Goal: Ask a question

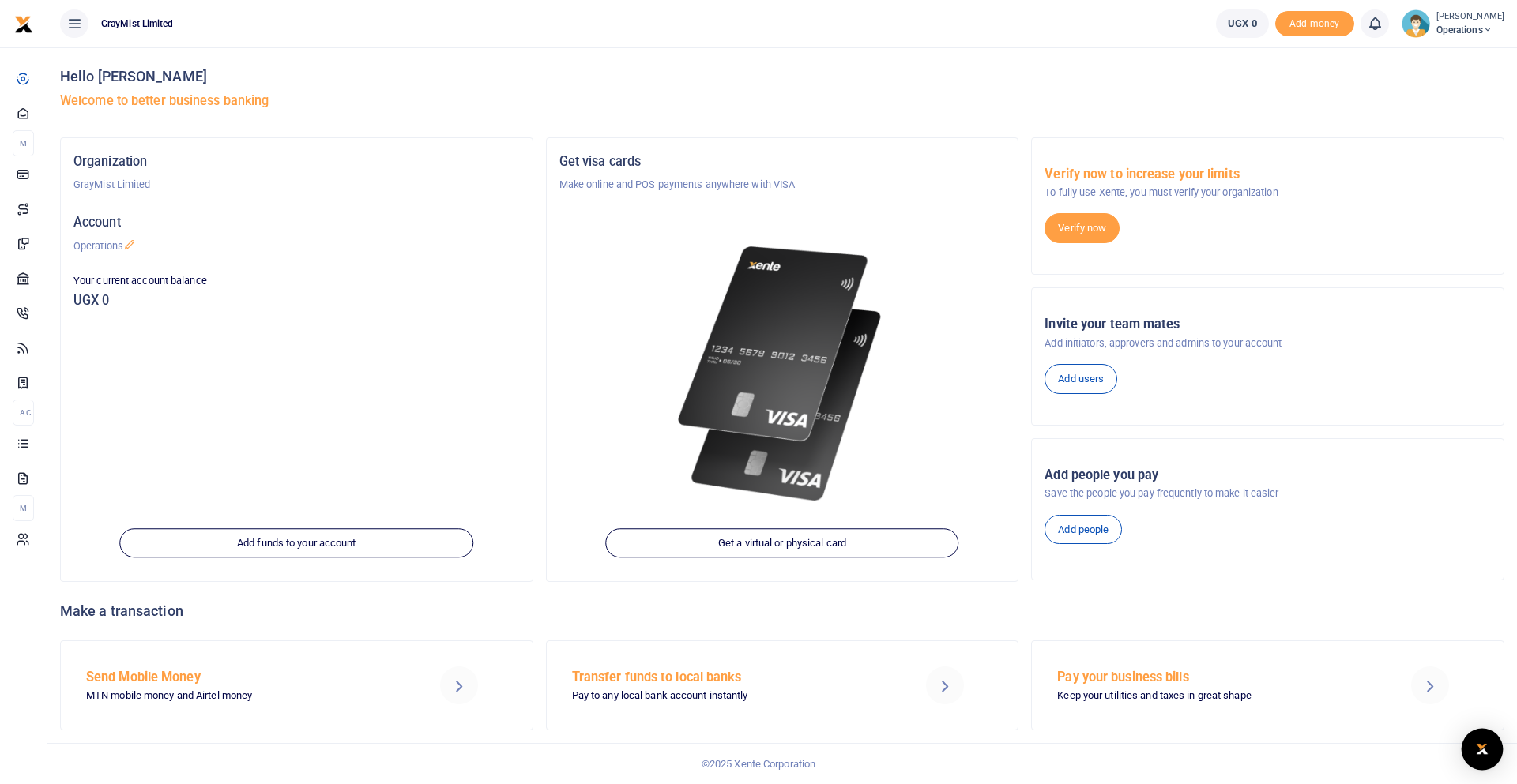
click at [1481, 748] on img "Open Intercom Messenger" at bounding box center [1482, 749] width 21 height 19
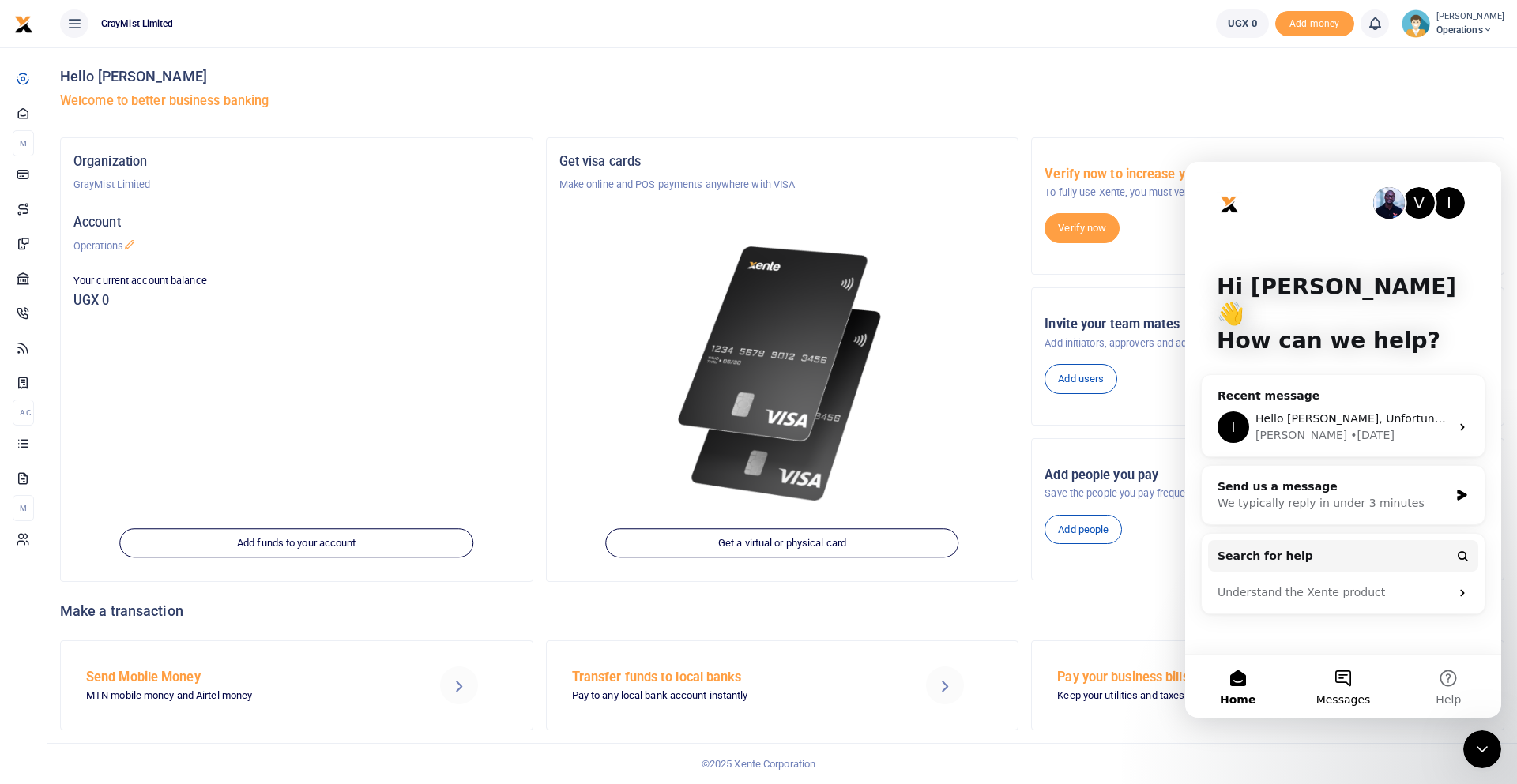
click at [1343, 684] on button "Messages" at bounding box center [1342, 686] width 105 height 63
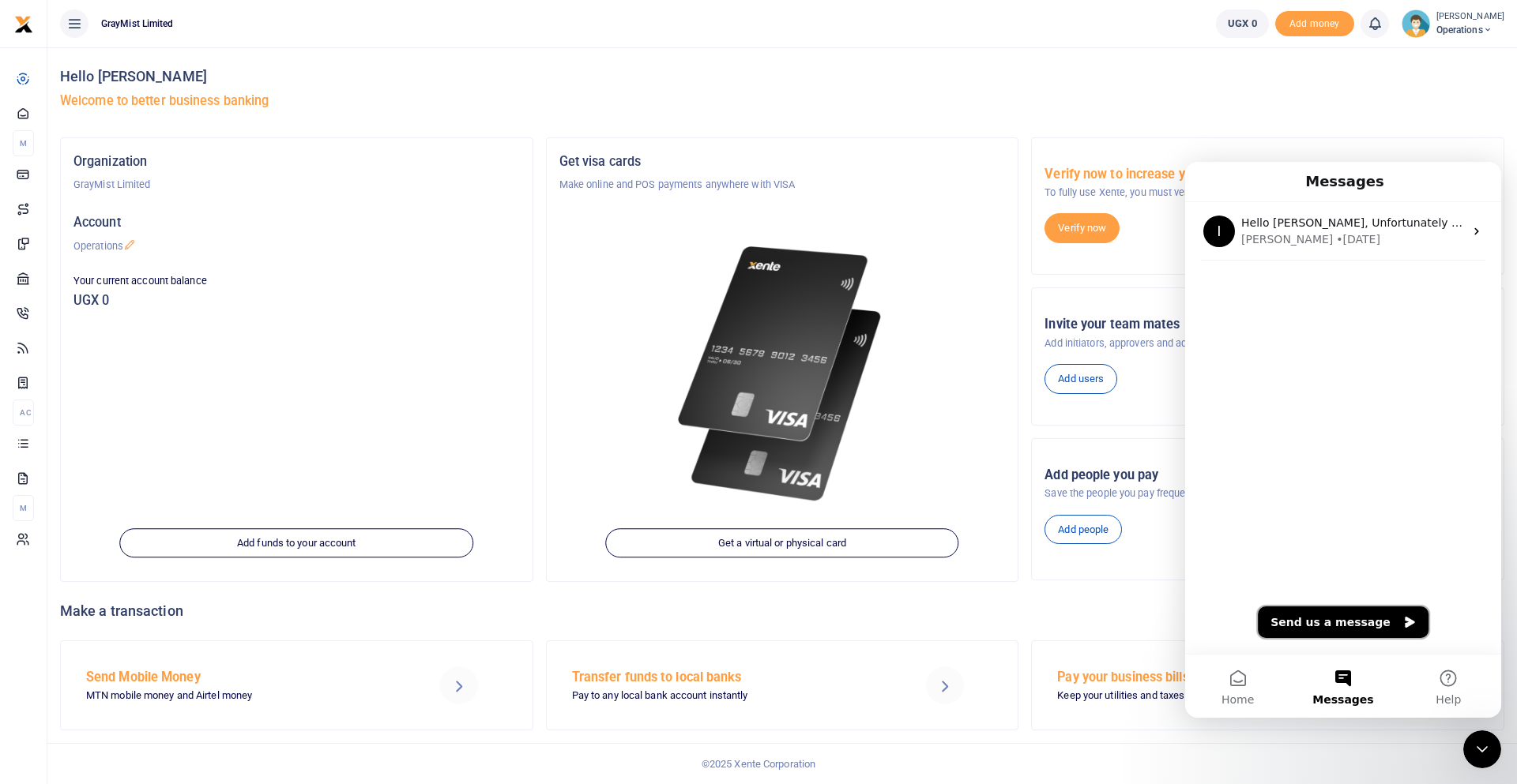
click at [1292, 618] on button "Send us a message" at bounding box center [1343, 622] width 171 height 31
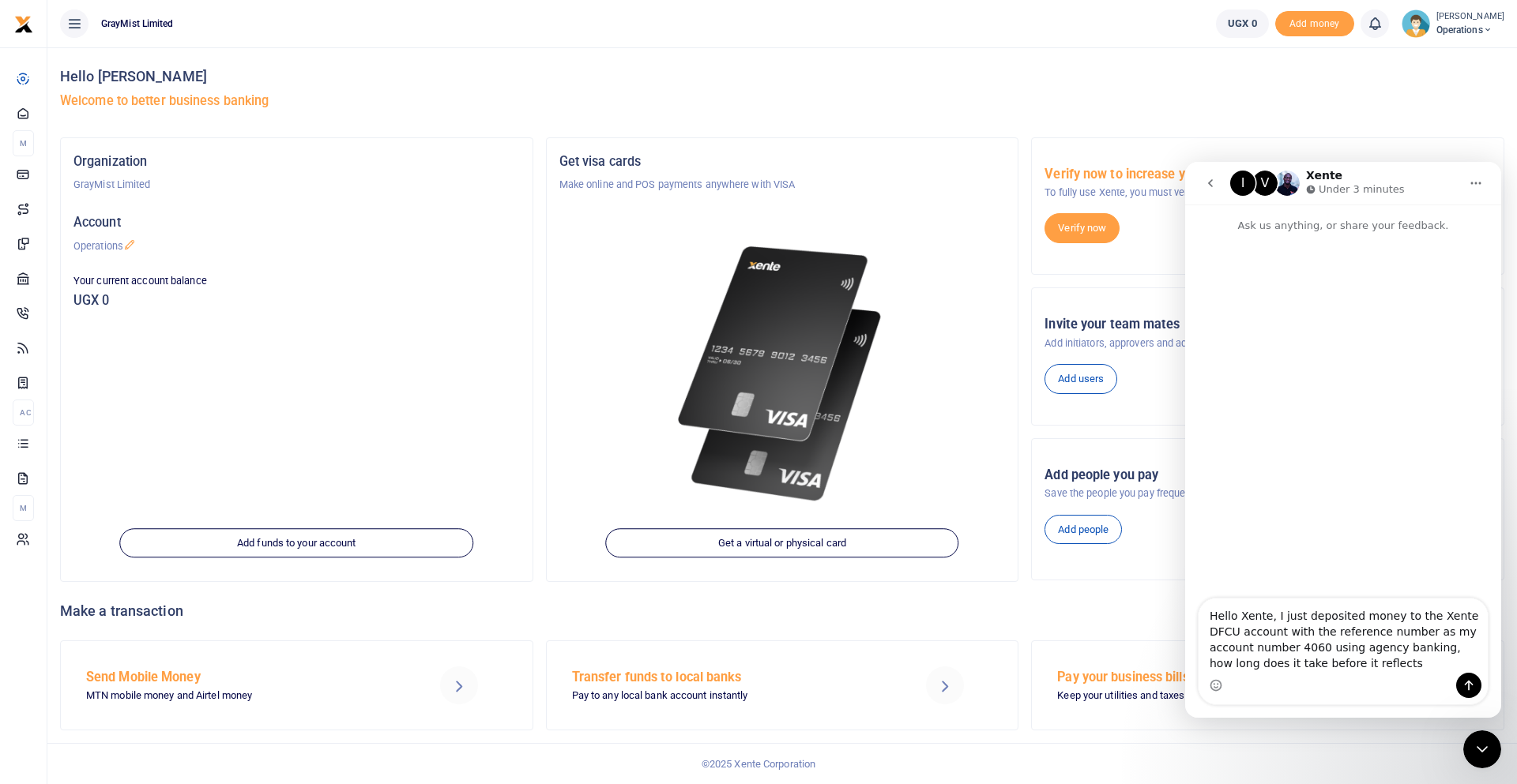
type textarea "Hello Xente, I just deposited money to the Xente DFCU account with the referenc…"
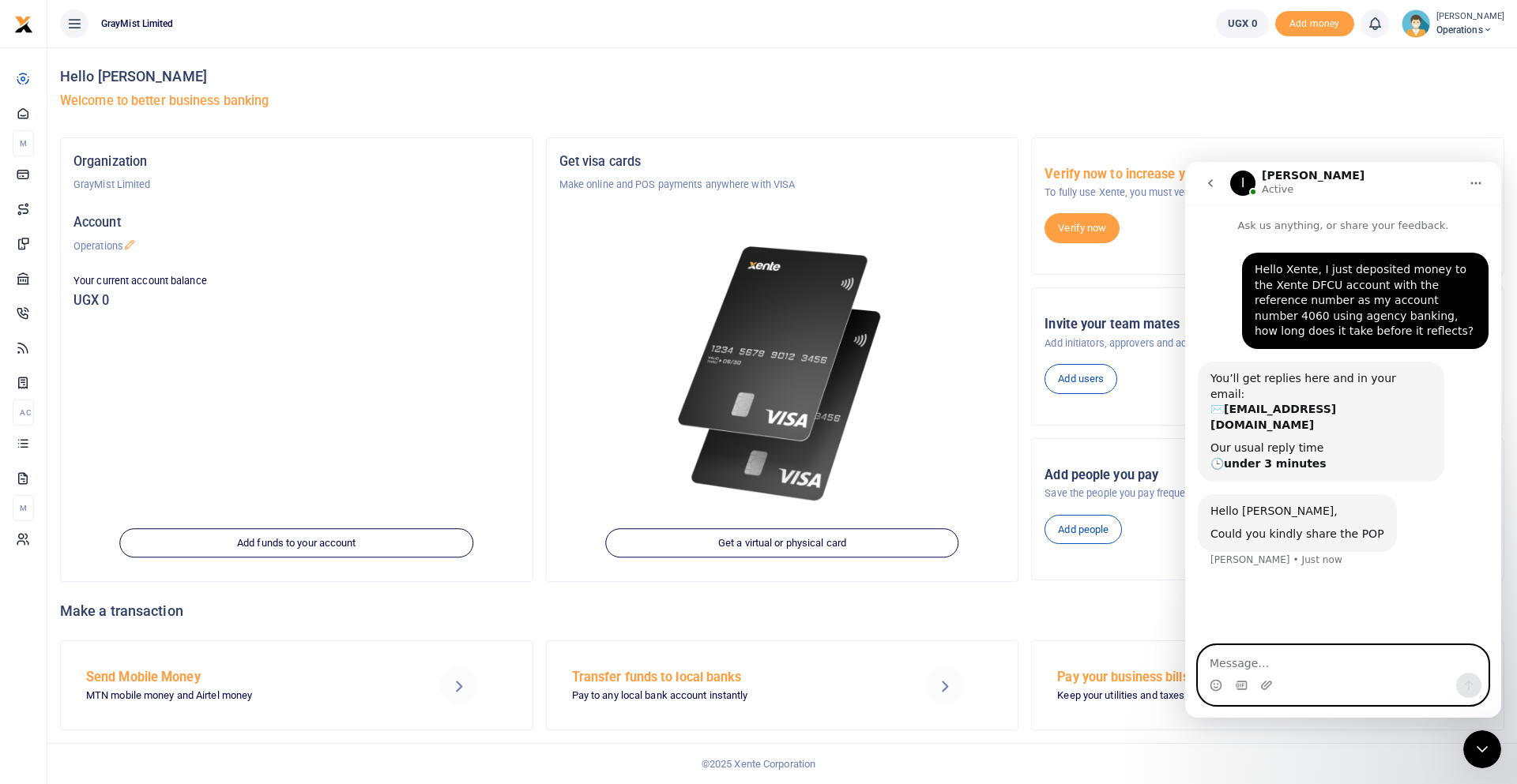
click at [1258, 662] on textarea "Message…" at bounding box center [1343, 660] width 289 height 27
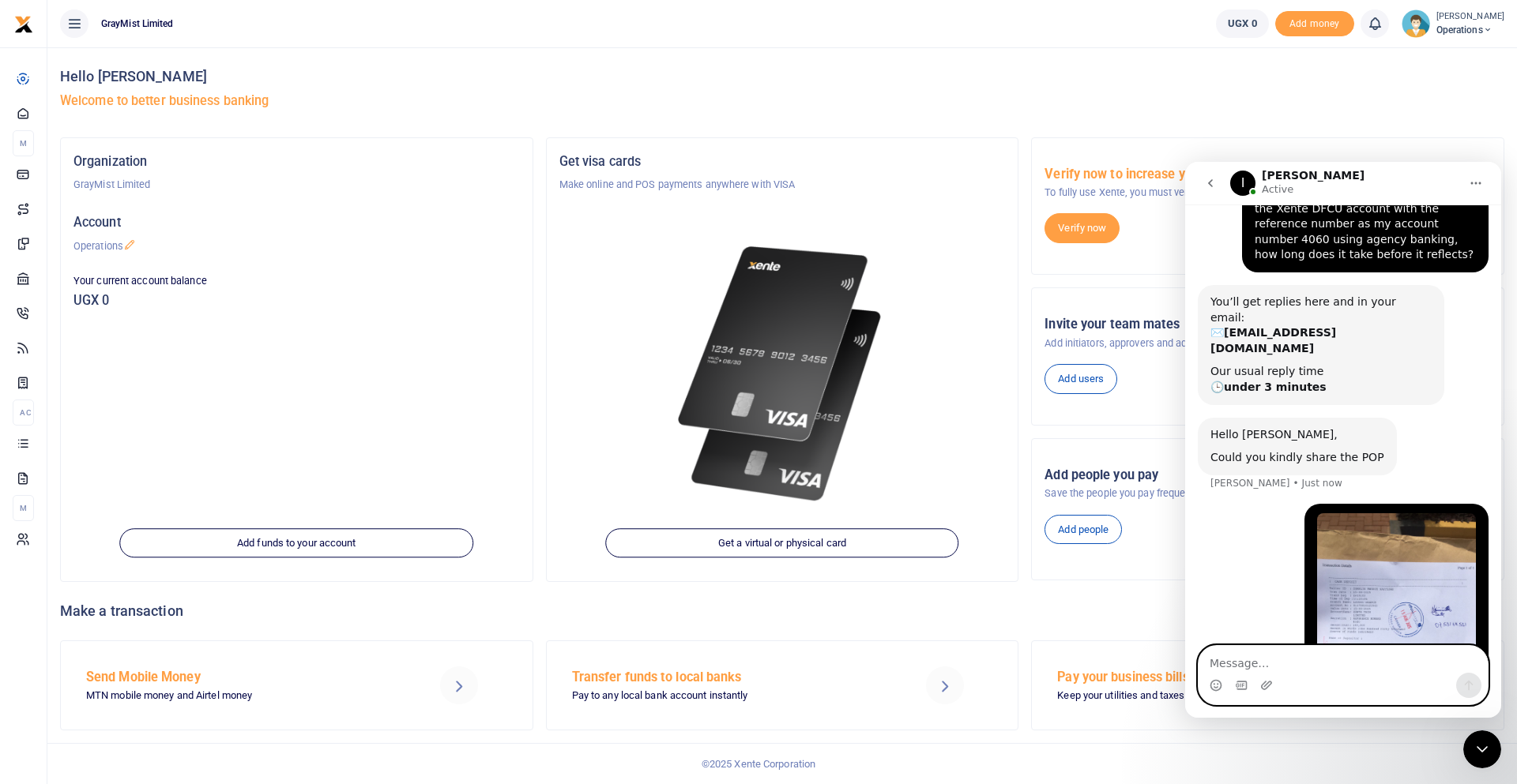
scroll to position [152, 0]
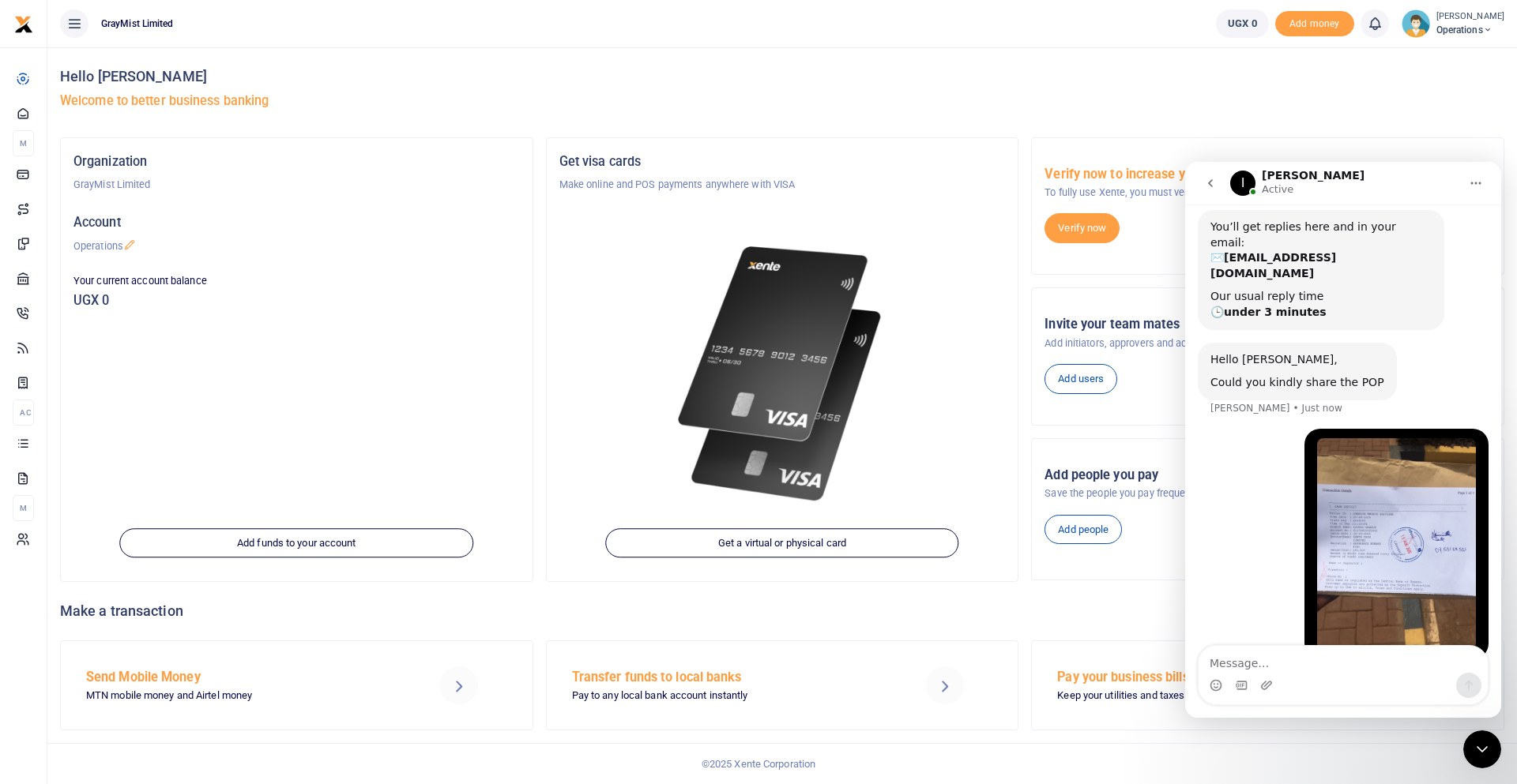
click at [1362, 497] on img "Douglas says…" at bounding box center [1397, 544] width 159 height 211
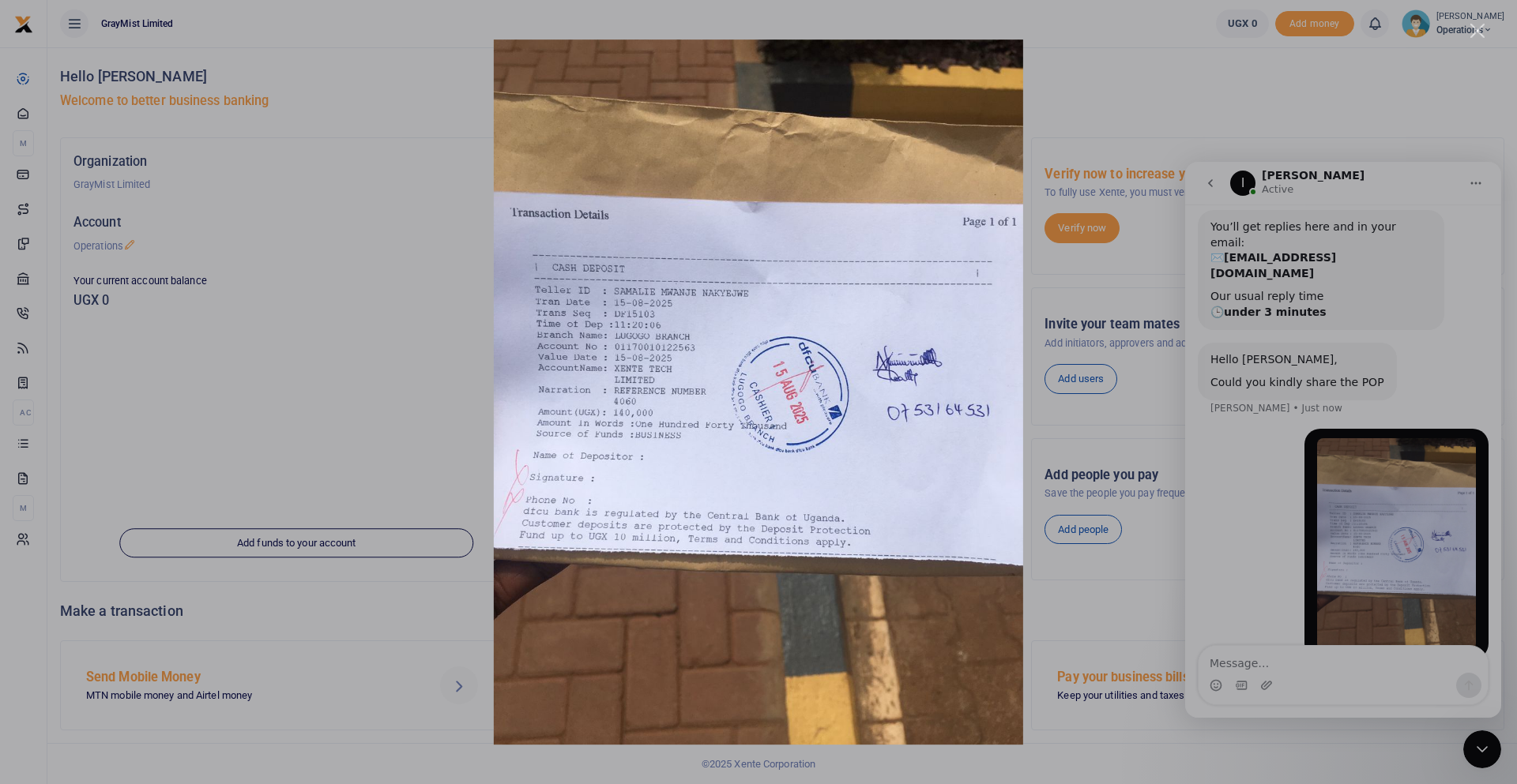
click at [1427, 104] on div "Intercom messenger" at bounding box center [758, 392] width 1517 height 784
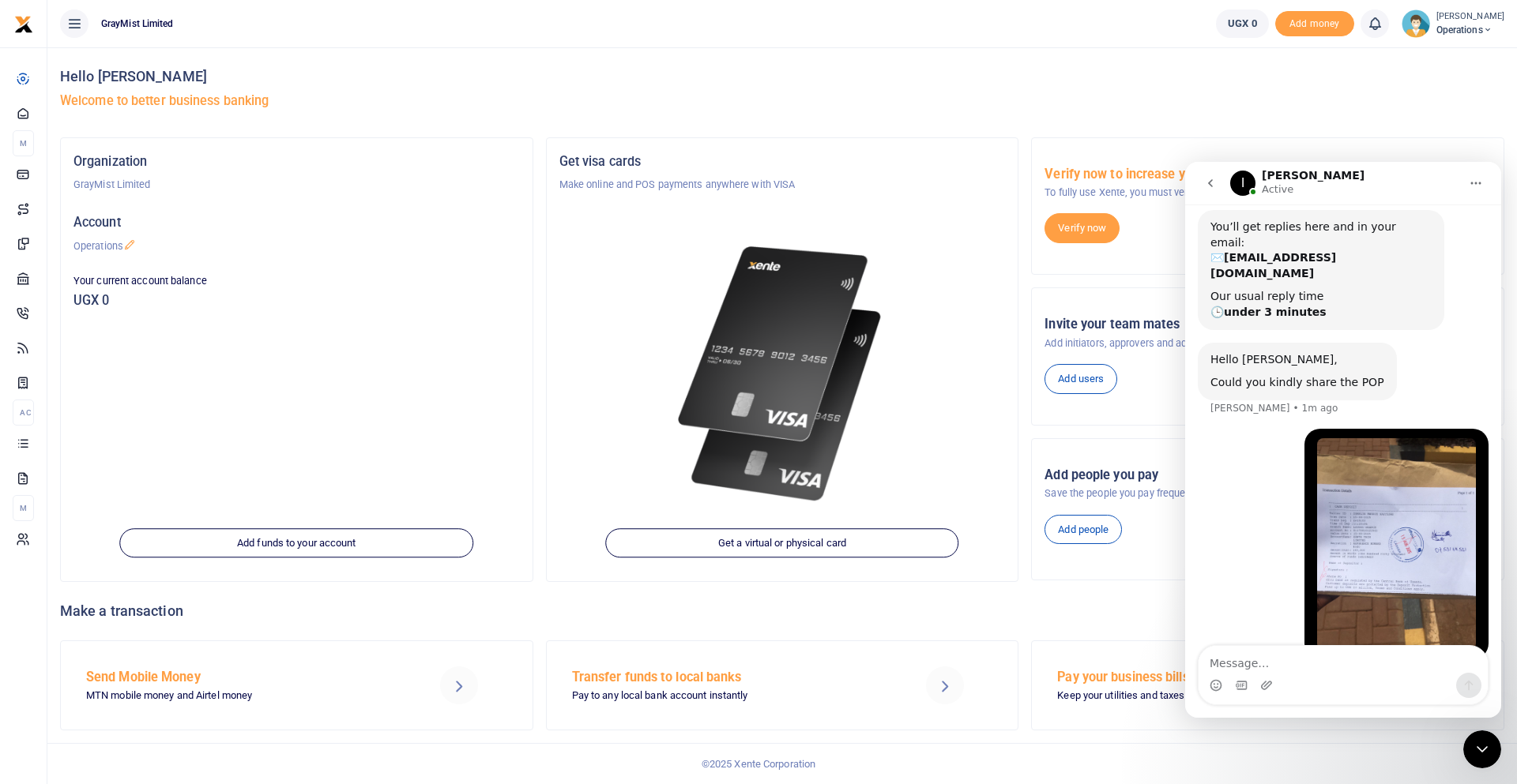
click at [814, 86] on div "Hello [PERSON_NAME] Welcome to better business banking" at bounding box center [782, 92] width 1444 height 90
click at [817, 70] on h4 "Hello [PERSON_NAME]" at bounding box center [782, 76] width 1444 height 17
click at [698, 31] on ul "GrayMist Limited" at bounding box center [625, 23] width 1156 height 47
click at [732, 35] on ul "GrayMist Limited" at bounding box center [625, 23] width 1156 height 47
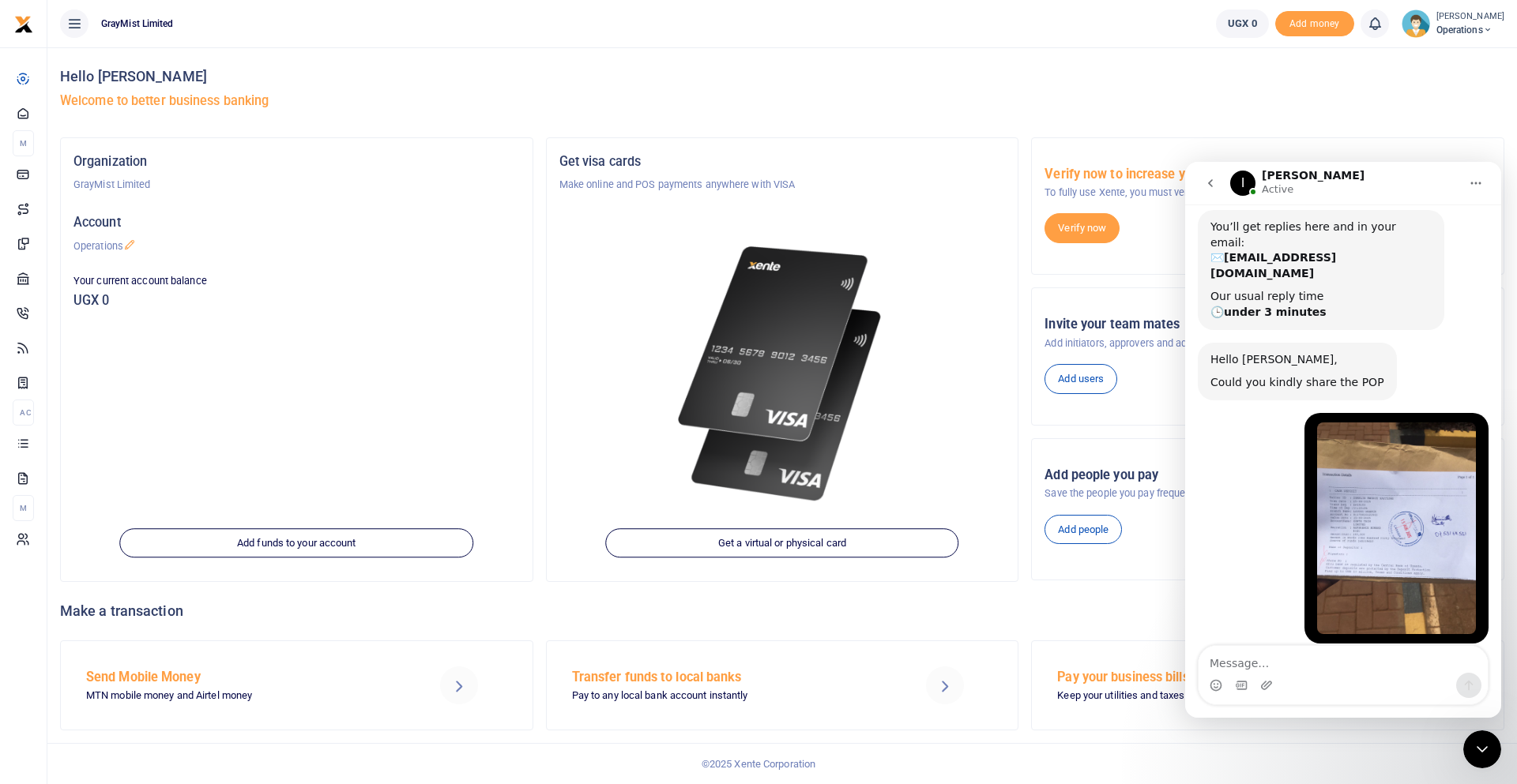
scroll to position [214, 0]
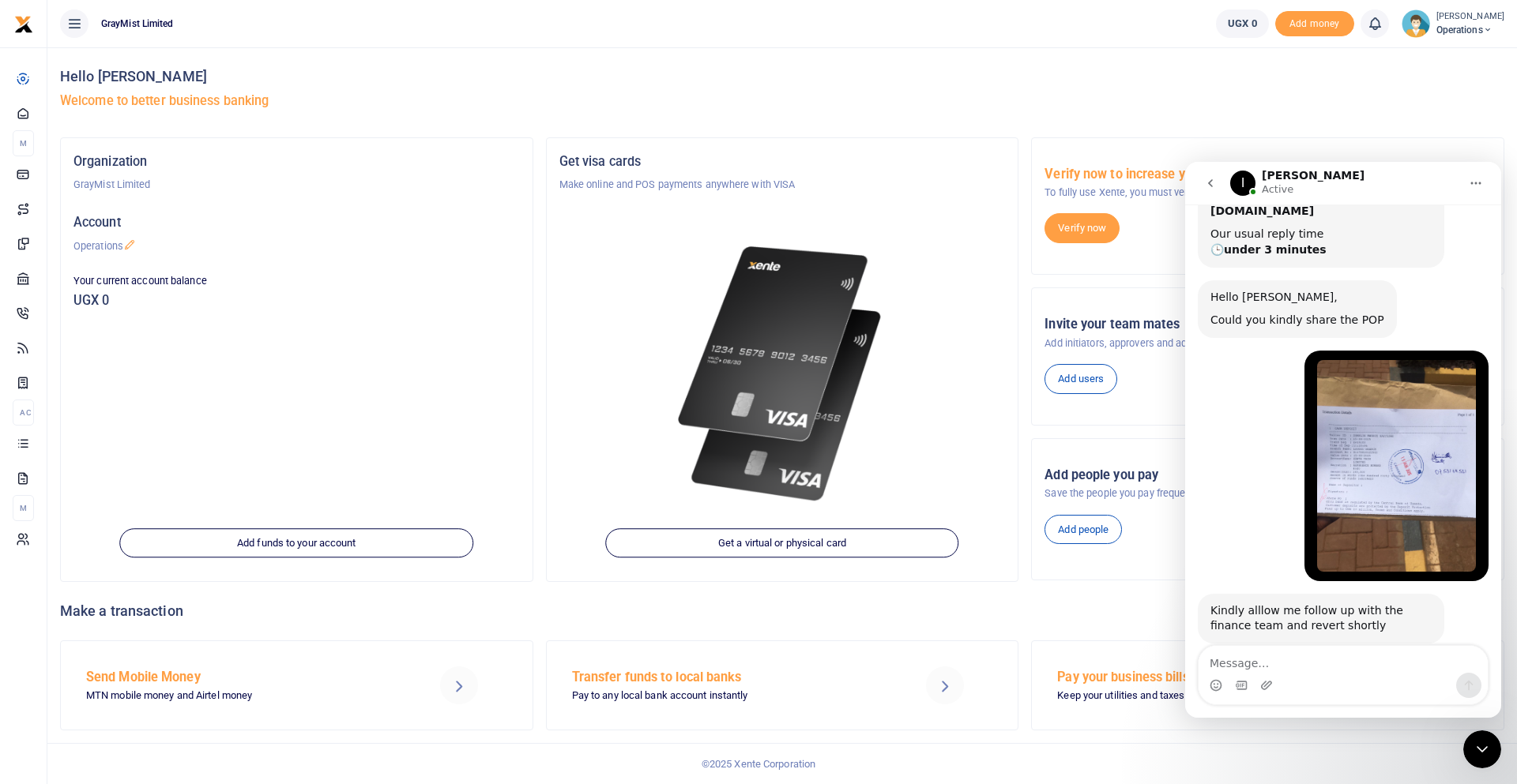
click at [695, 53] on div "Hello [PERSON_NAME] Welcome to better business banking" at bounding box center [782, 92] width 1444 height 90
